Goal: Browse casually: Explore the website without a specific task or goal

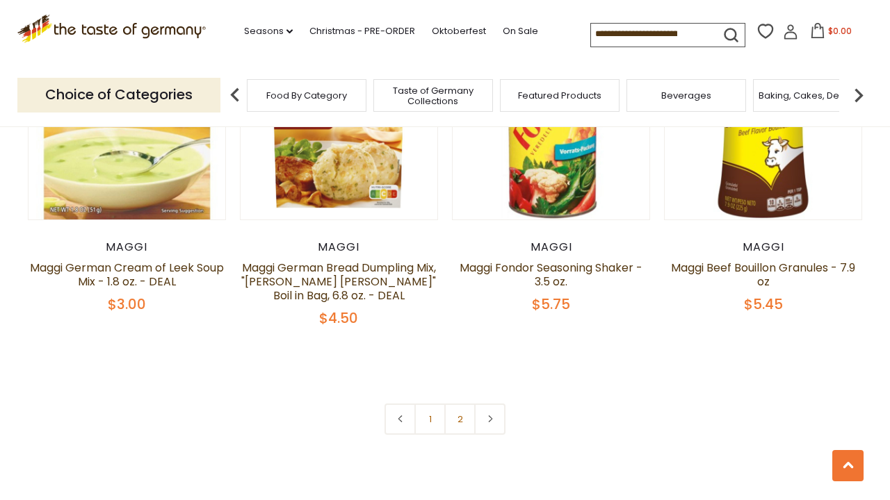
scroll to position [2971, 0]
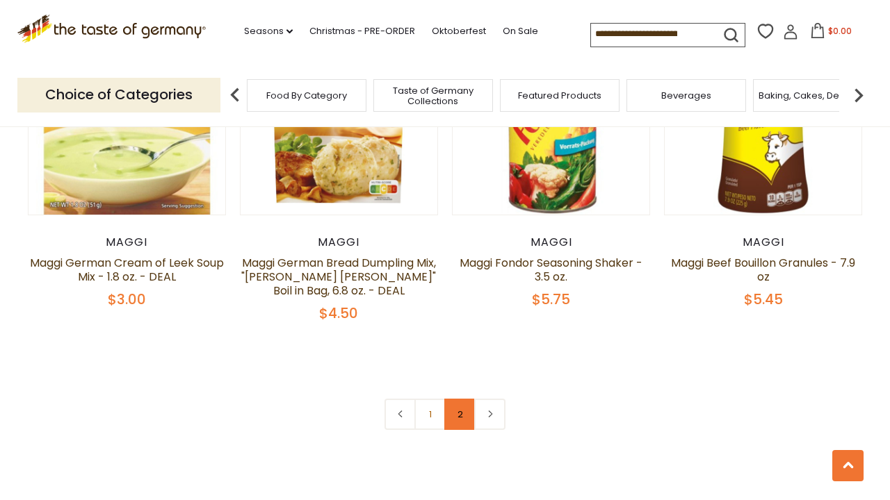
click at [457, 399] on link "2" at bounding box center [459, 414] width 31 height 31
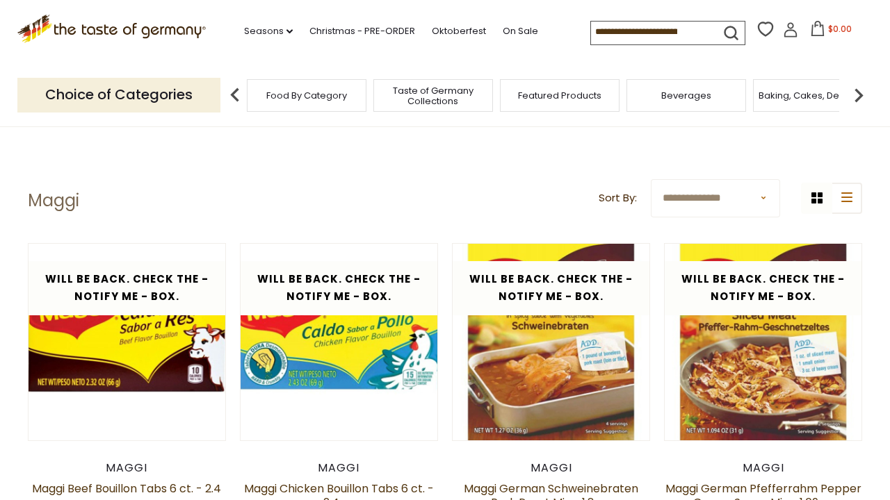
scroll to position [0, 0]
click at [669, 93] on span "Beverages" at bounding box center [686, 95] width 50 height 10
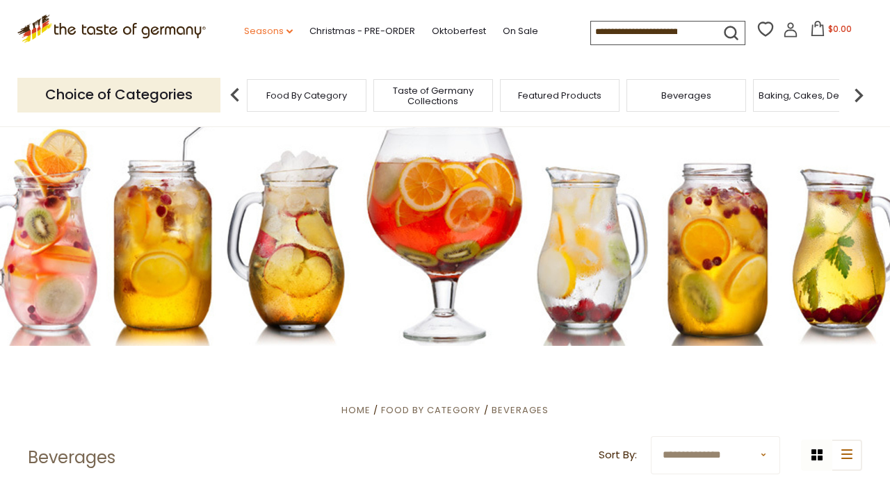
click at [244, 26] on link "Seasons dropdown_arrow" at bounding box center [268, 31] width 49 height 15
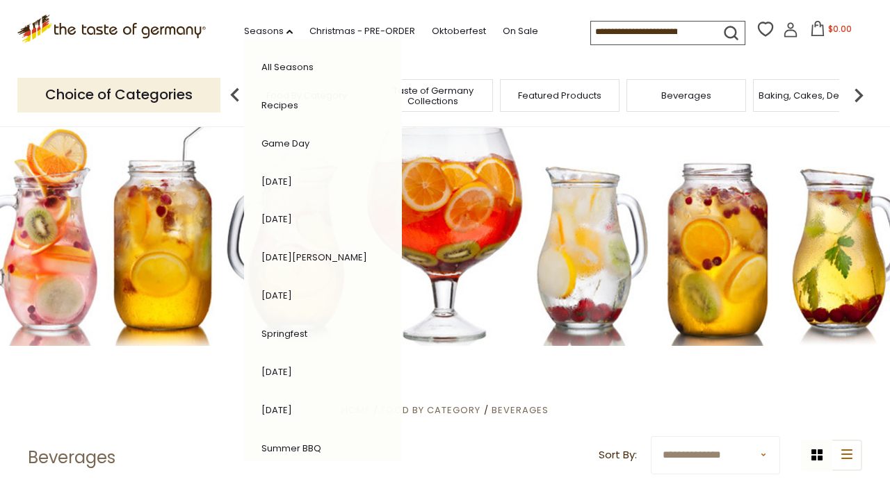
click at [261, 327] on link "Springfest" at bounding box center [284, 333] width 46 height 13
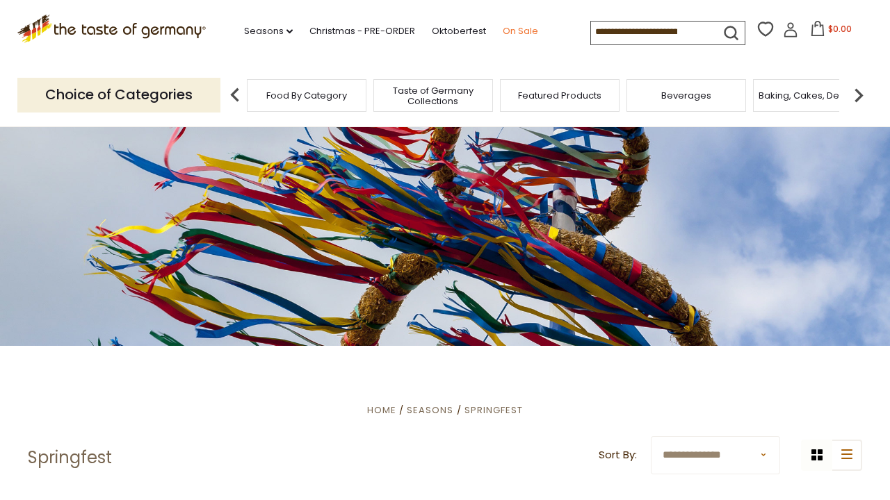
click at [502, 28] on link "On Sale" at bounding box center [519, 31] width 35 height 15
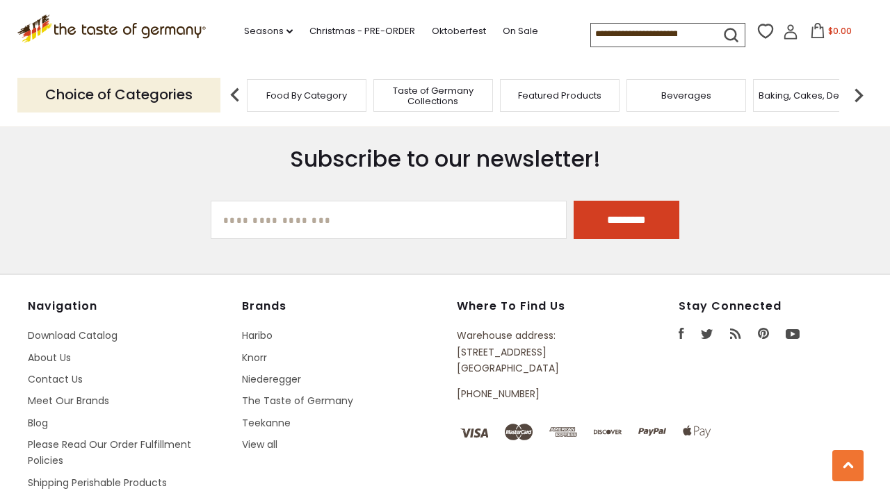
scroll to position [914, 0]
click at [250, 351] on link "Knorr" at bounding box center [254, 358] width 25 height 14
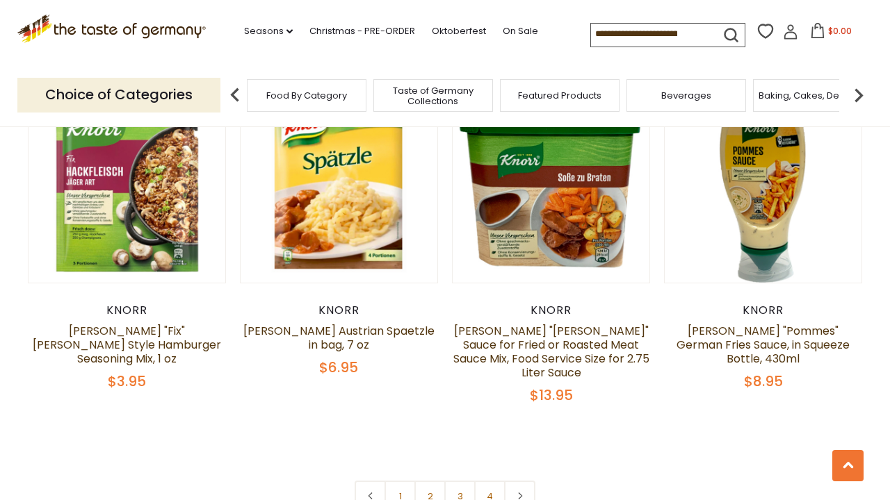
scroll to position [2925, 0]
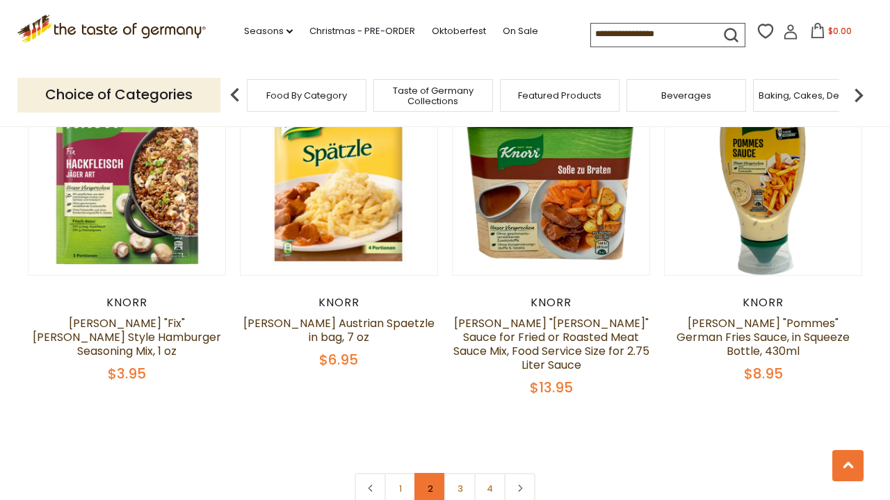
click at [430, 473] on link "2" at bounding box center [429, 488] width 31 height 31
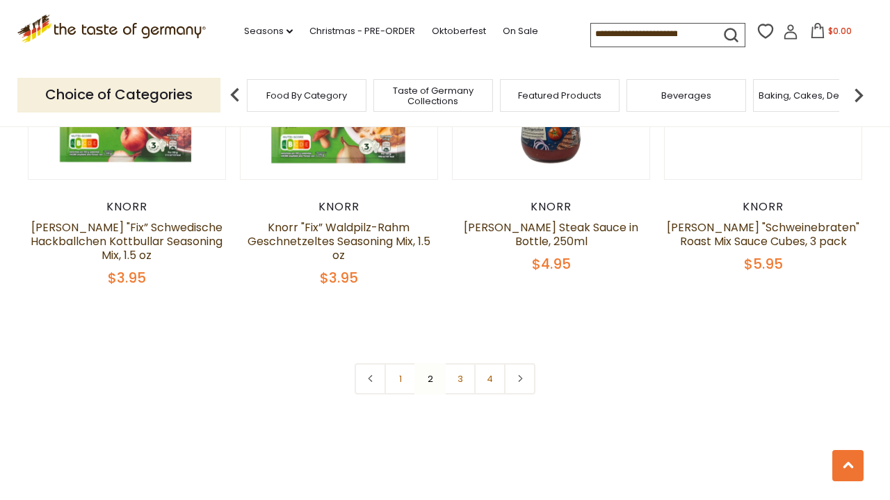
scroll to position [3018, 0]
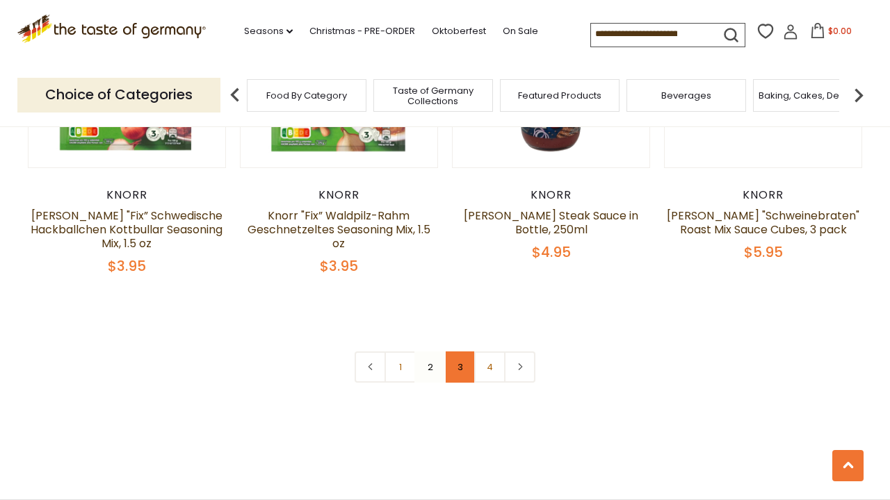
click at [461, 352] on link "3" at bounding box center [459, 367] width 31 height 31
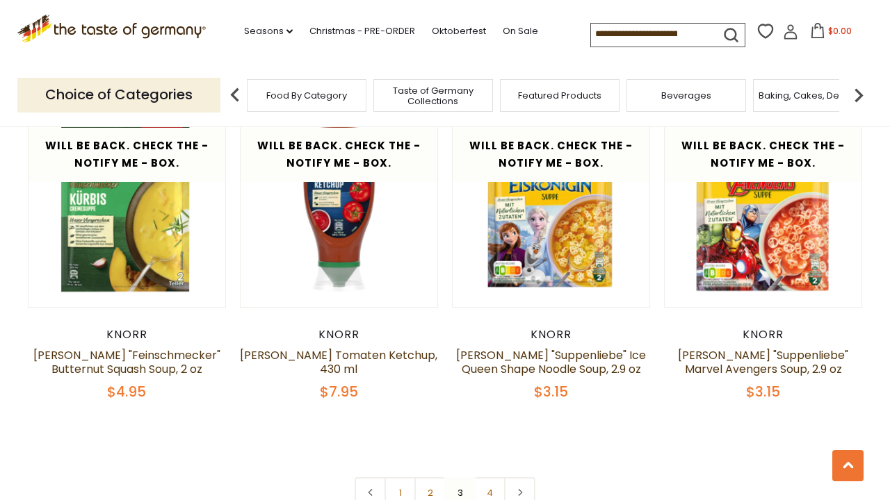
scroll to position [2916, 0]
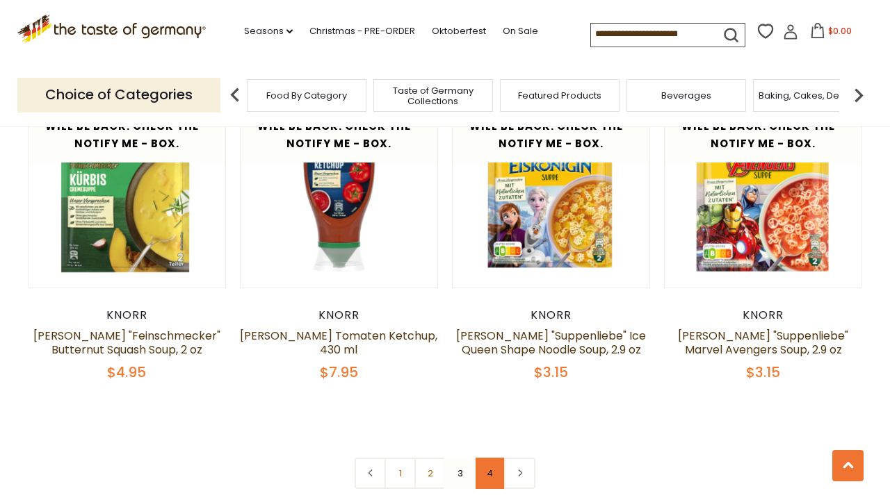
click at [490, 458] on link "4" at bounding box center [489, 473] width 31 height 31
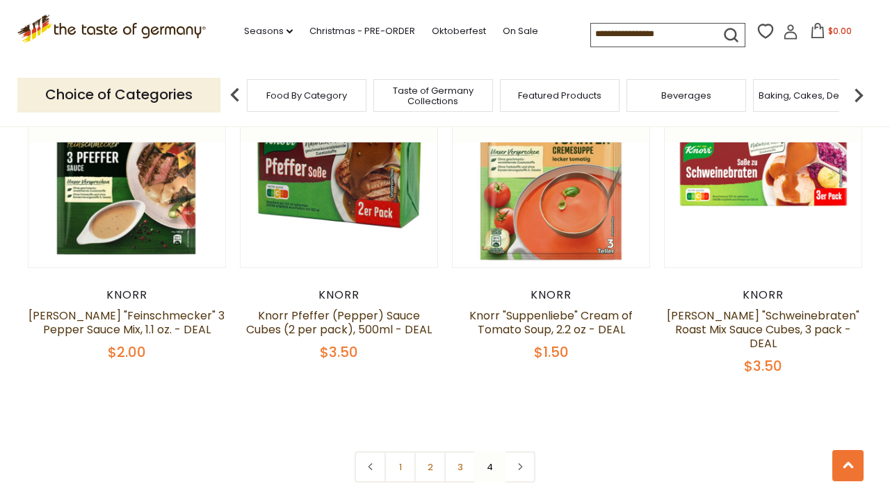
scroll to position [1196, 0]
